Goal: Find specific page/section: Find specific page/section

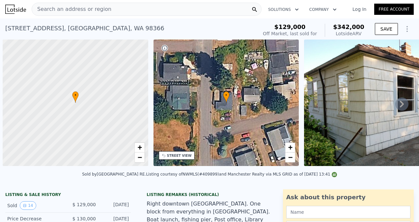
click at [94, 2] on div "Search an address or region Solutions Company Open main menu Log In Free Account" at bounding box center [209, 9] width 408 height 16
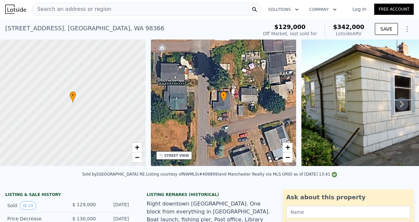
click at [94, 6] on span "Search an address or region" at bounding box center [71, 9] width 79 height 8
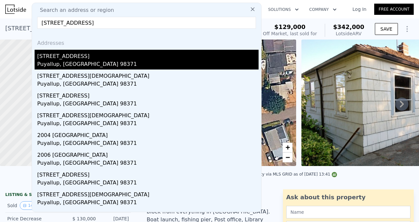
type input "[STREET_ADDRESS]"
click at [90, 56] on div "[STREET_ADDRESS]" at bounding box center [147, 55] width 221 height 11
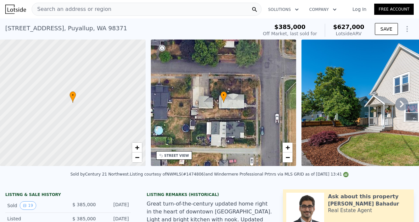
click at [398, 102] on icon at bounding box center [401, 103] width 13 height 13
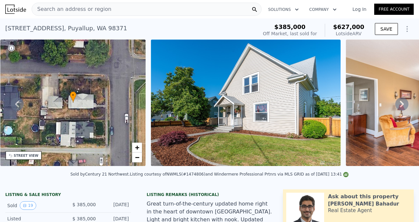
click at [398, 102] on icon at bounding box center [401, 103] width 13 height 13
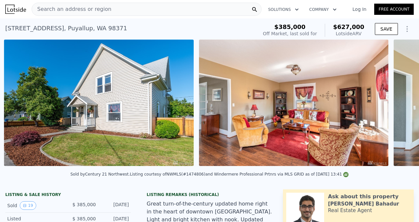
scroll to position [0, 301]
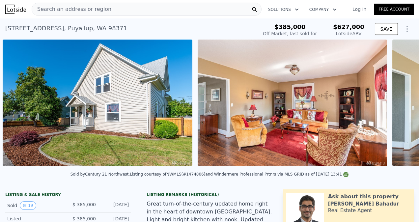
click at [398, 102] on div "• + − • + − STREET VIEW Loading... SATELLITE VIEW" at bounding box center [209, 103] width 419 height 129
click at [398, 102] on icon at bounding box center [401, 103] width 13 height 13
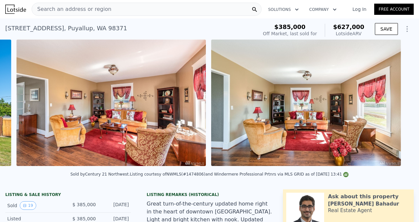
scroll to position [0, 496]
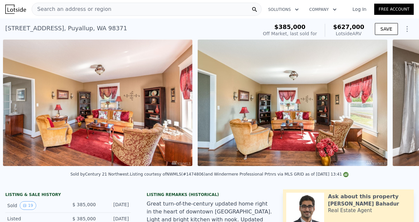
click at [398, 102] on div "• + − • + − STREET VIEW Loading... SATELLITE VIEW" at bounding box center [209, 103] width 419 height 129
click at [398, 102] on icon at bounding box center [401, 103] width 13 height 13
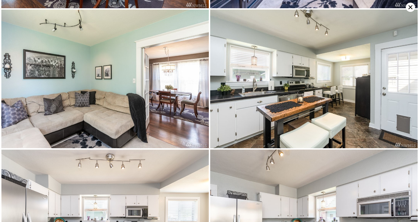
scroll to position [414, 0]
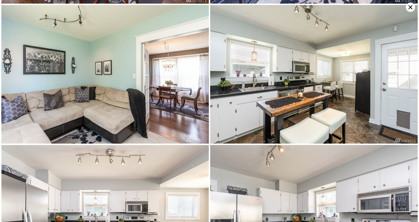
click at [409, 7] on icon at bounding box center [409, 7] width 9 height 9
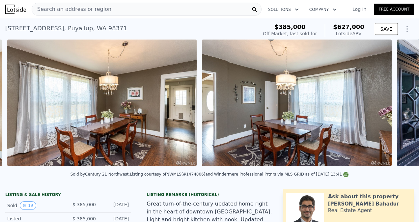
scroll to position [0, 885]
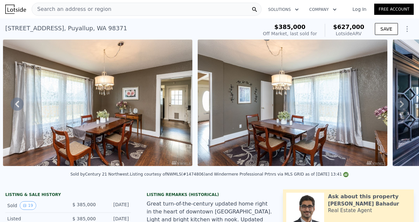
click at [87, 14] on div "Search an address or region" at bounding box center [71, 9] width 79 height 13
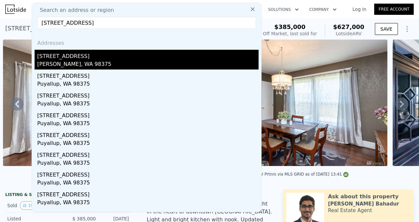
type input "[STREET_ADDRESS]"
click at [96, 55] on div "[STREET_ADDRESS]" at bounding box center [147, 55] width 221 height 11
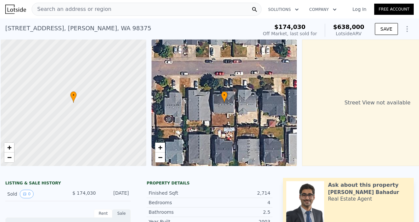
scroll to position [0, 3]
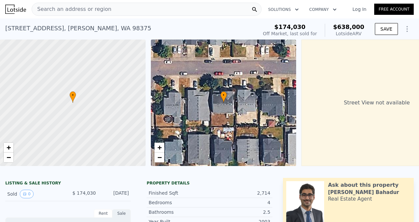
click at [109, 7] on div "Search an address or region" at bounding box center [147, 9] width 230 height 13
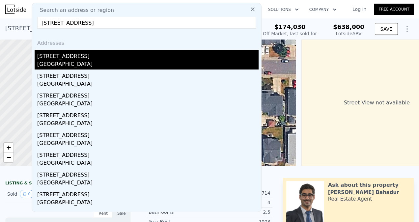
type input "[STREET_ADDRESS]"
click at [96, 59] on div "[STREET_ADDRESS]" at bounding box center [147, 55] width 221 height 11
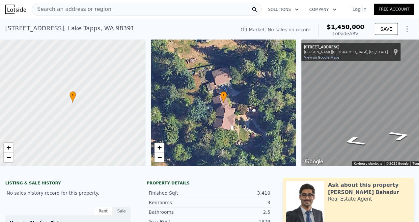
click at [393, 131] on icon "Go East, W Tapps Hwy" at bounding box center [399, 135] width 41 height 15
click at [401, 125] on icon "Go East, W Tapps Hwy" at bounding box center [401, 126] width 31 height 14
